Goal: Find specific page/section: Find specific page/section

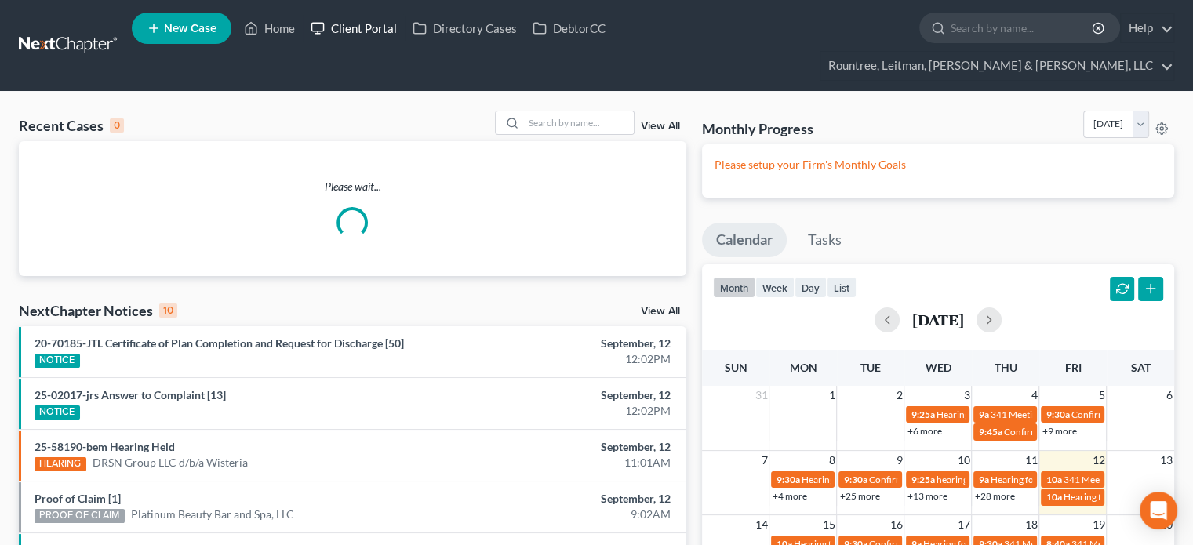
click at [366, 30] on link "Client Portal" at bounding box center [354, 28] width 102 height 28
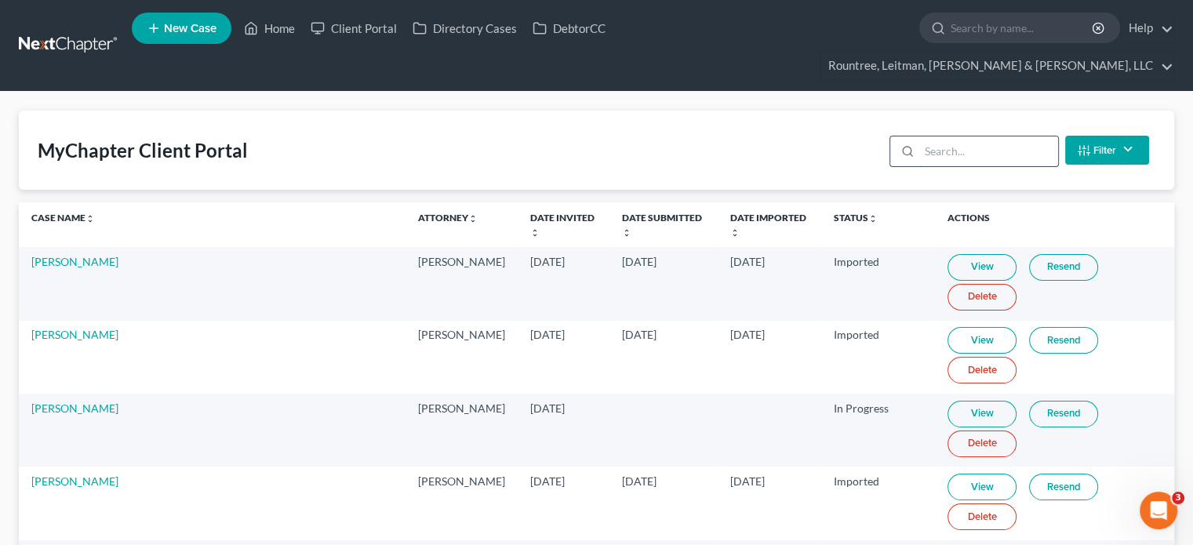
click at [985, 137] on input "search" at bounding box center [989, 152] width 139 height 30
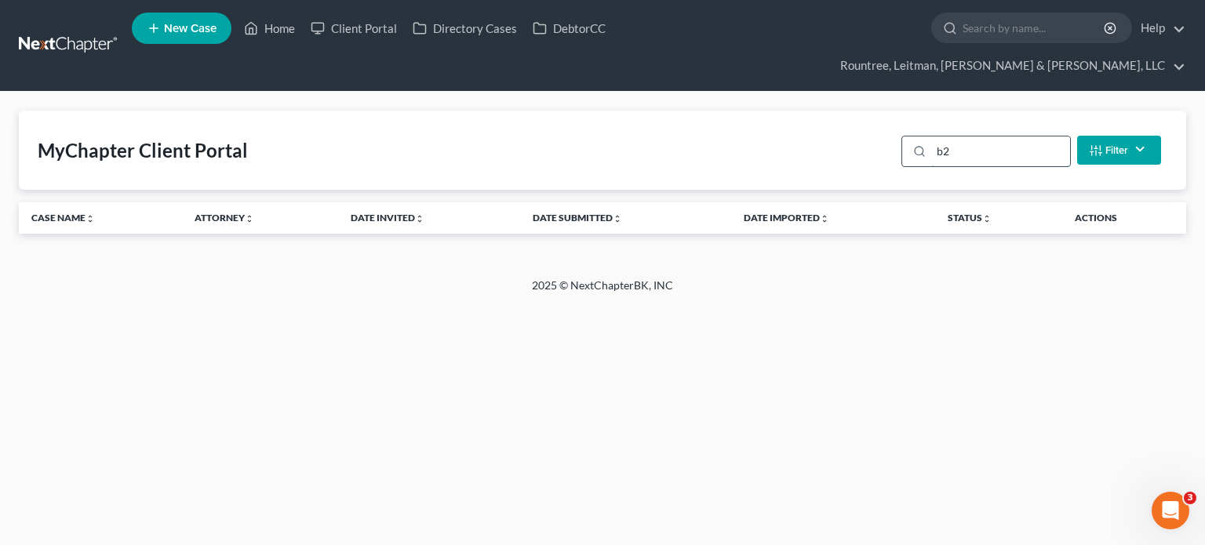
type input "b"
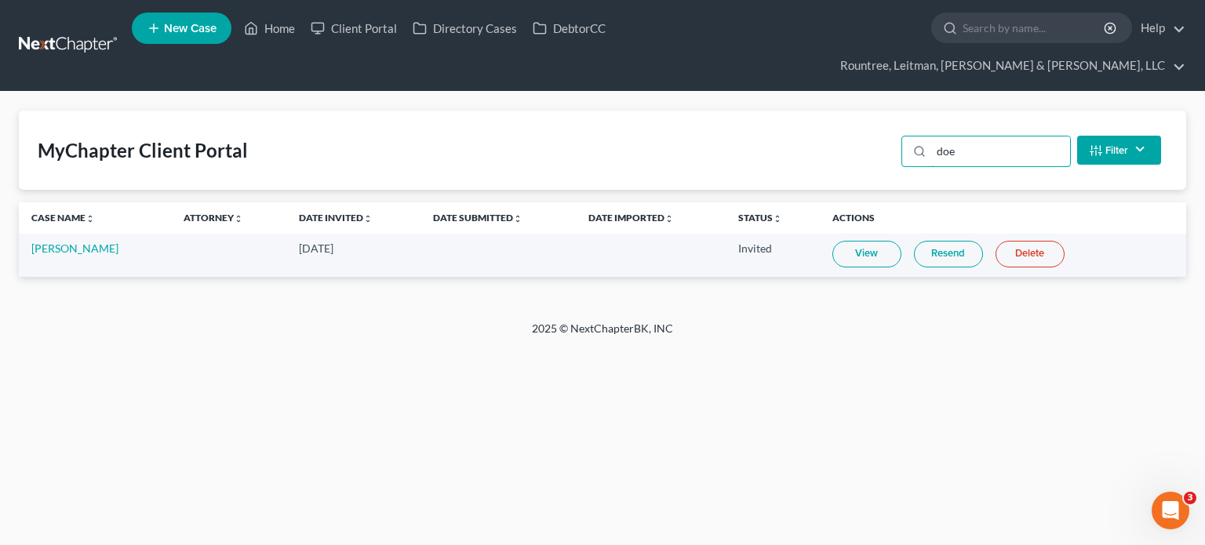
type input "doe"
click at [864, 241] on link "View" at bounding box center [866, 254] width 69 height 27
click at [286, 28] on link "Home" at bounding box center [269, 28] width 67 height 28
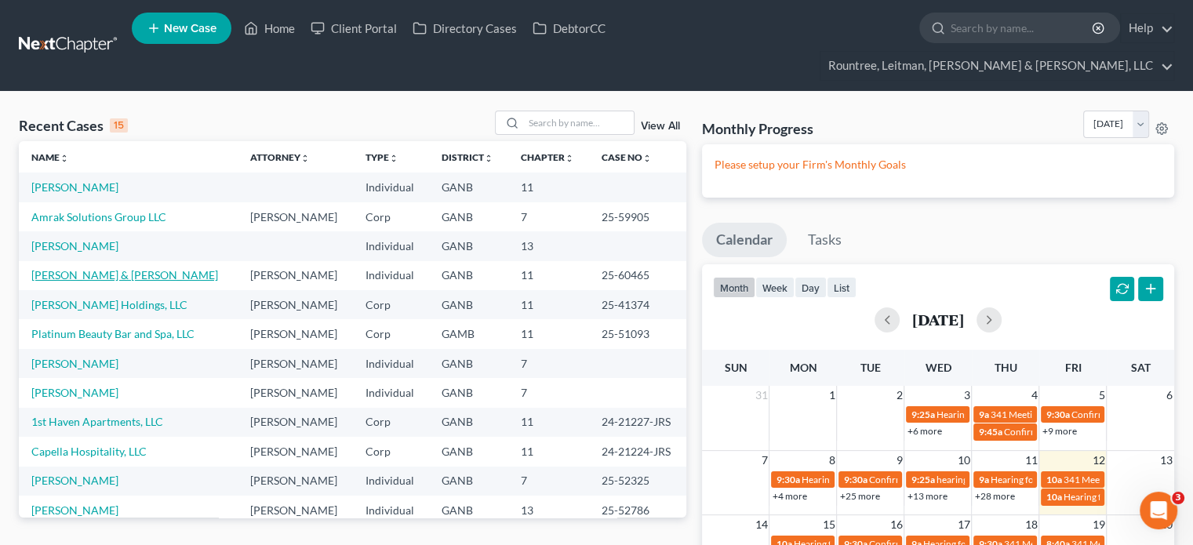
click at [91, 268] on link "[PERSON_NAME] & [PERSON_NAME]" at bounding box center [124, 274] width 187 height 13
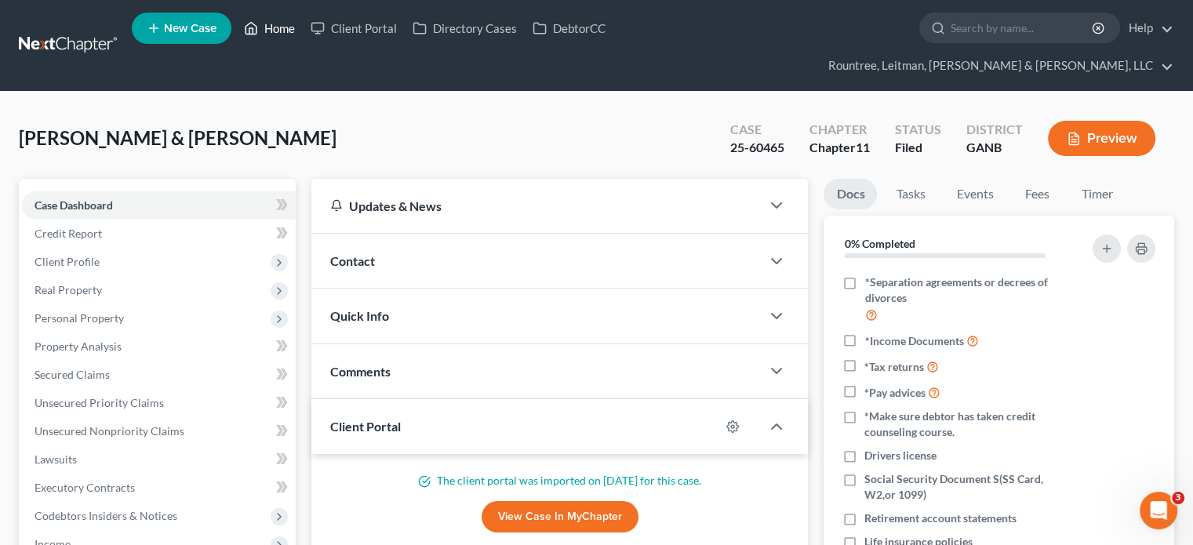
click at [283, 28] on link "Home" at bounding box center [269, 28] width 67 height 28
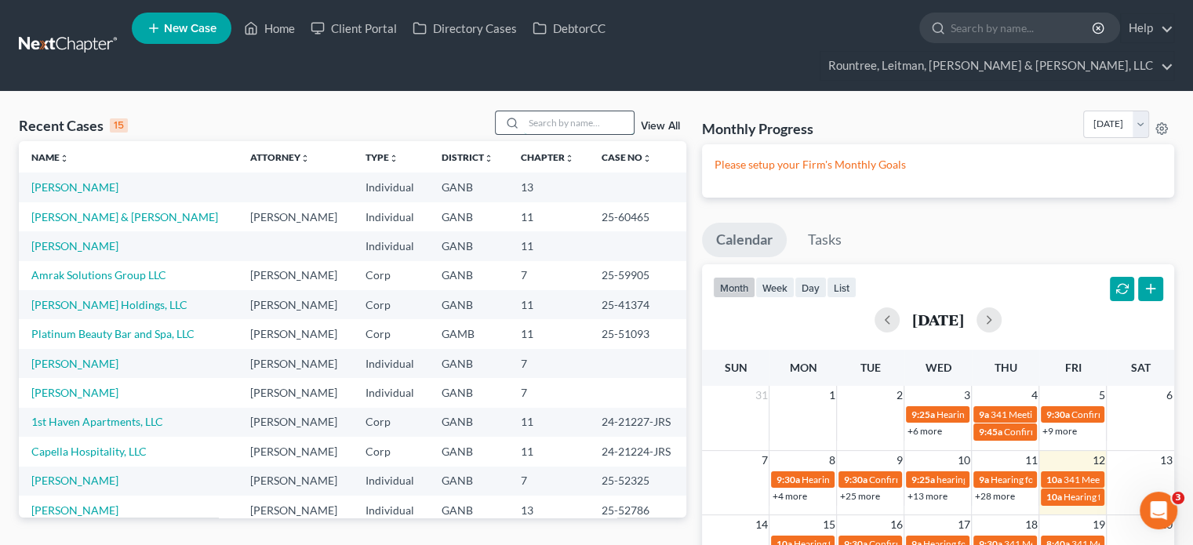
click at [537, 111] on input "search" at bounding box center [579, 122] width 110 height 23
type input "[PERSON_NAME]"
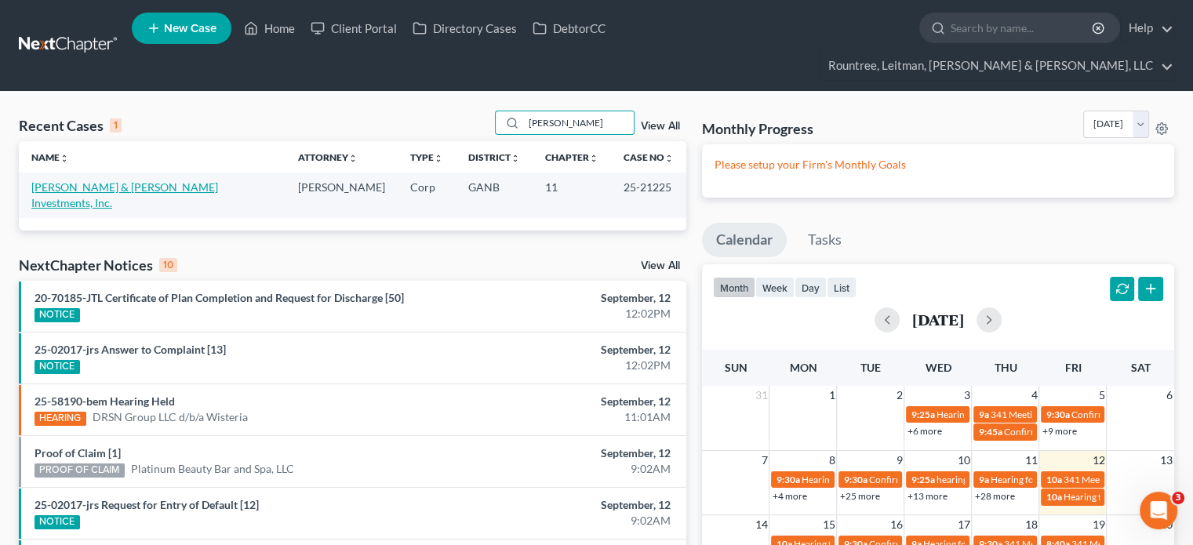
click at [94, 180] on link "[PERSON_NAME] & [PERSON_NAME] Investments, Inc." at bounding box center [124, 194] width 187 height 29
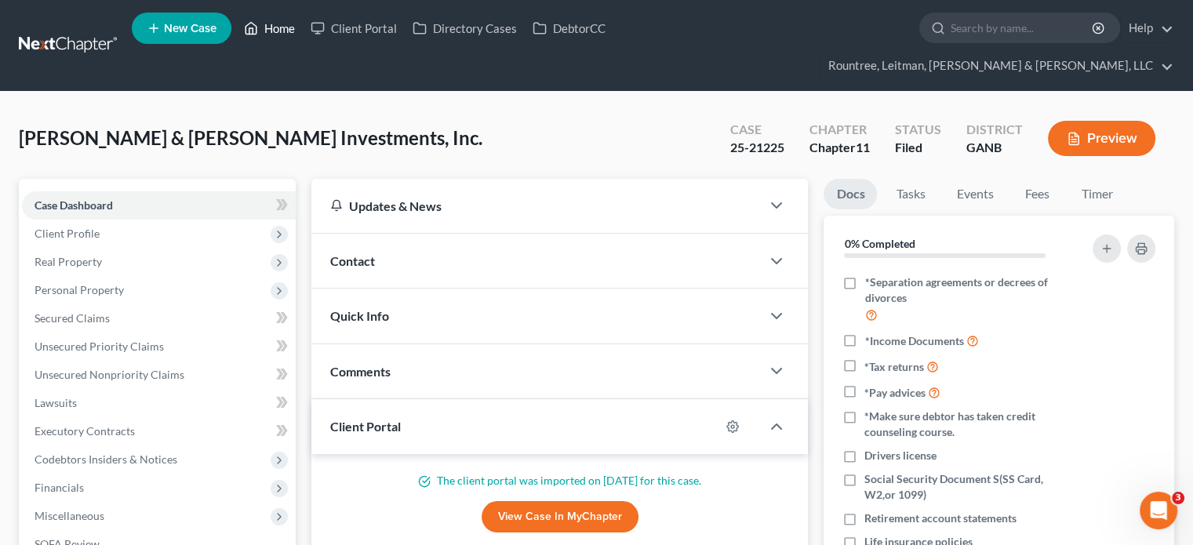
click at [279, 27] on link "Home" at bounding box center [269, 28] width 67 height 28
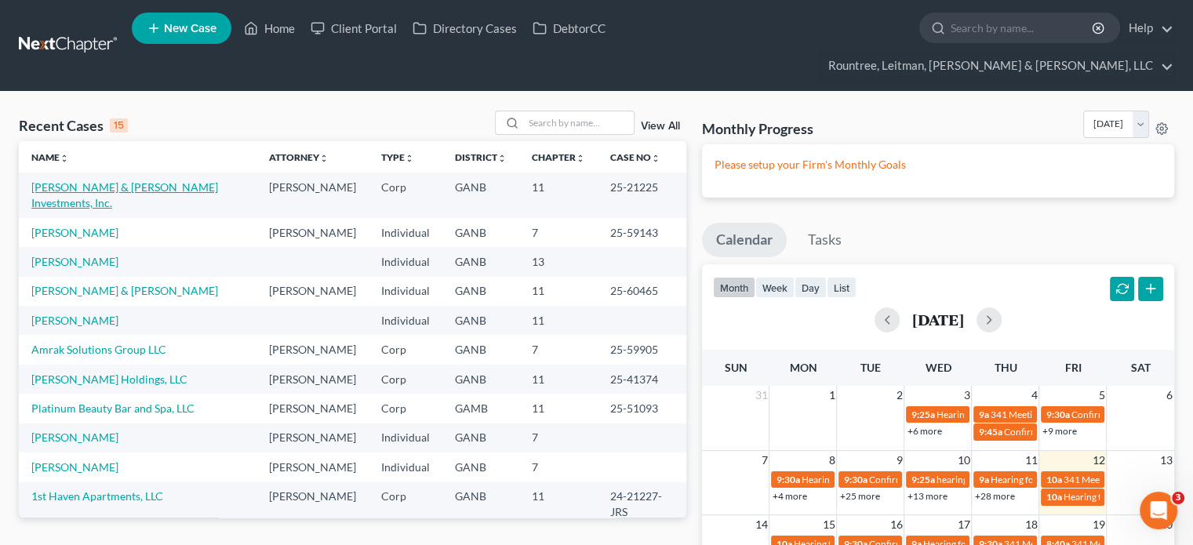
click at [91, 180] on link "[PERSON_NAME] & [PERSON_NAME] Investments, Inc." at bounding box center [124, 194] width 187 height 29
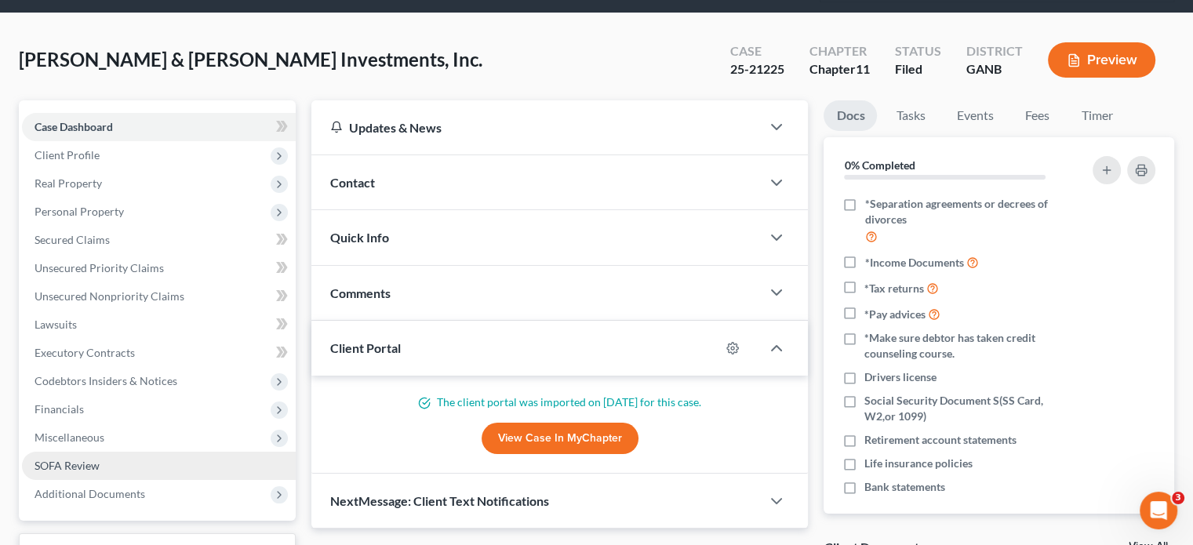
click at [75, 459] on span "SOFA Review" at bounding box center [67, 465] width 65 height 13
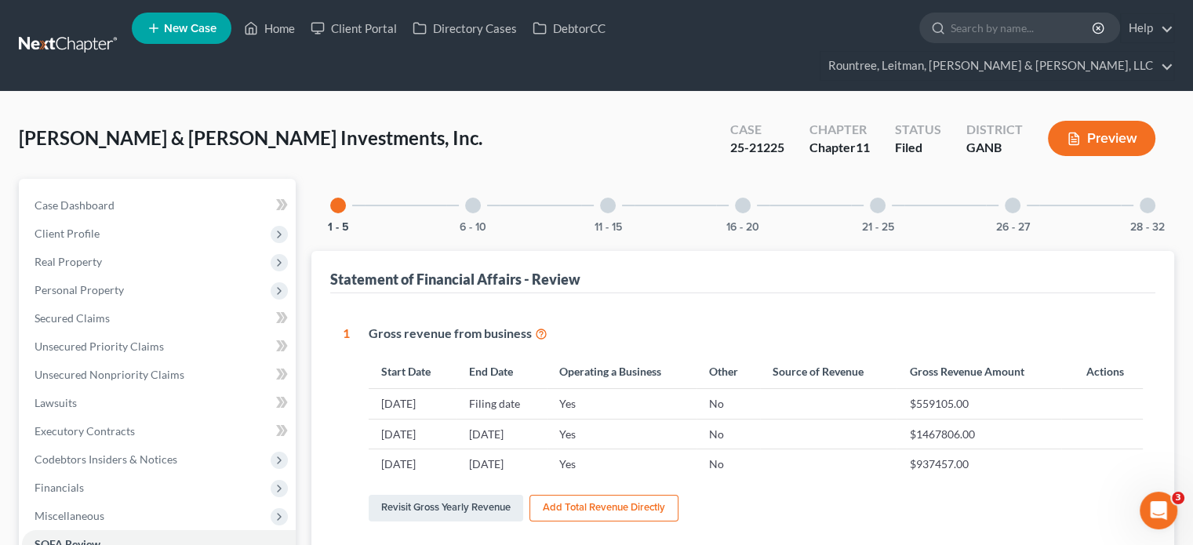
scroll to position [314, 0]
